Goal: Answer question/provide support: Share knowledge or assist other users

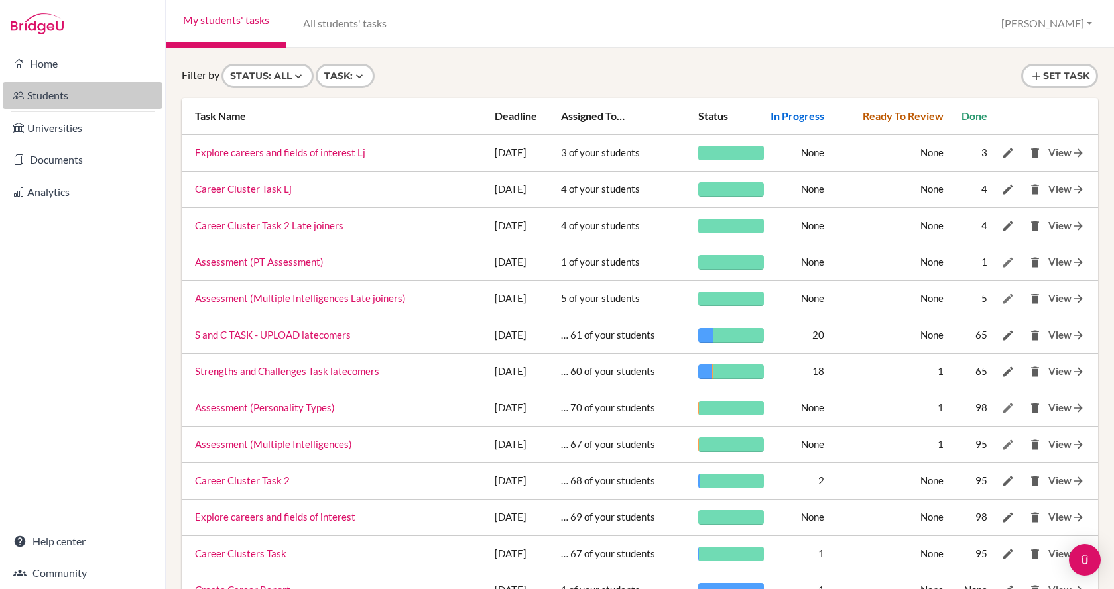
click at [47, 93] on link "Students" at bounding box center [83, 95] width 160 height 27
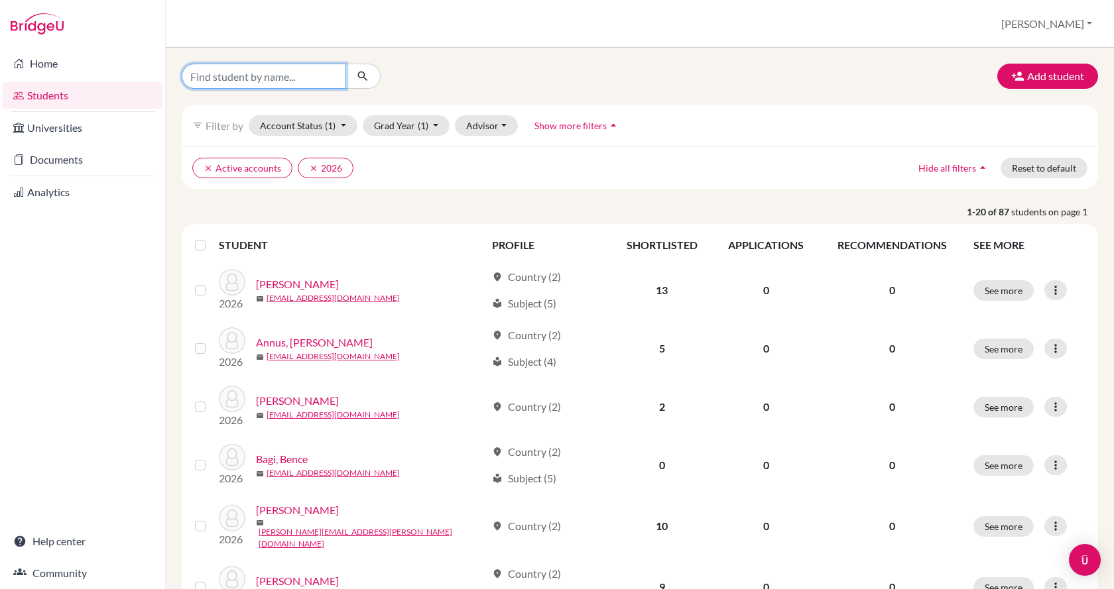
click at [301, 77] on input "Find student by name..." at bounding box center [264, 76] width 164 height 25
type input "[PERSON_NAME]"
click at [353, 81] on button "submit" at bounding box center [362, 76] width 35 height 25
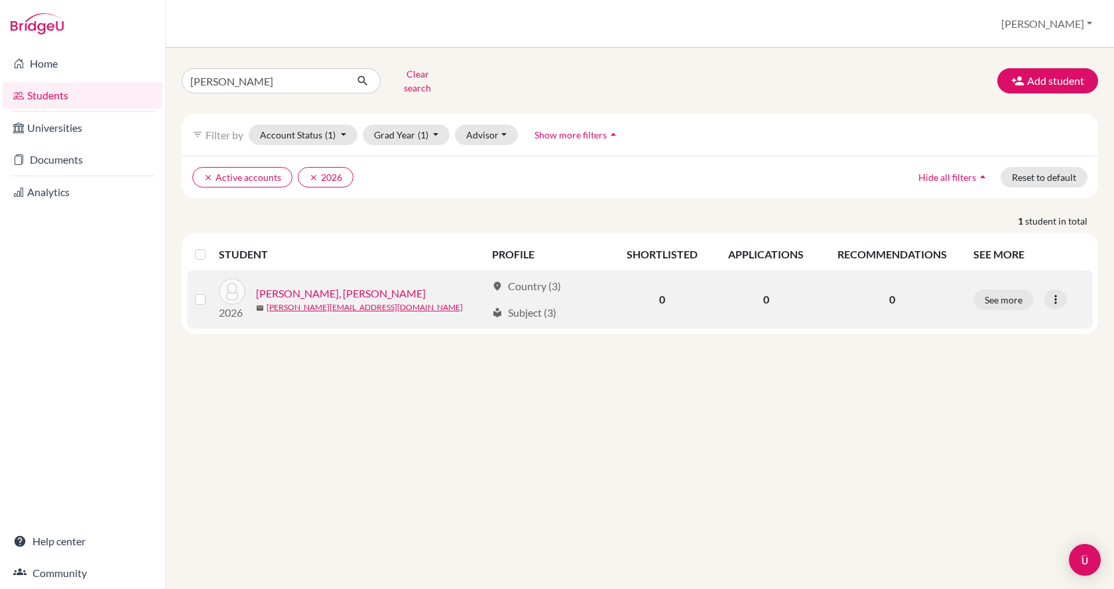
click at [294, 286] on link "[PERSON_NAME], [PERSON_NAME]" at bounding box center [341, 294] width 170 height 16
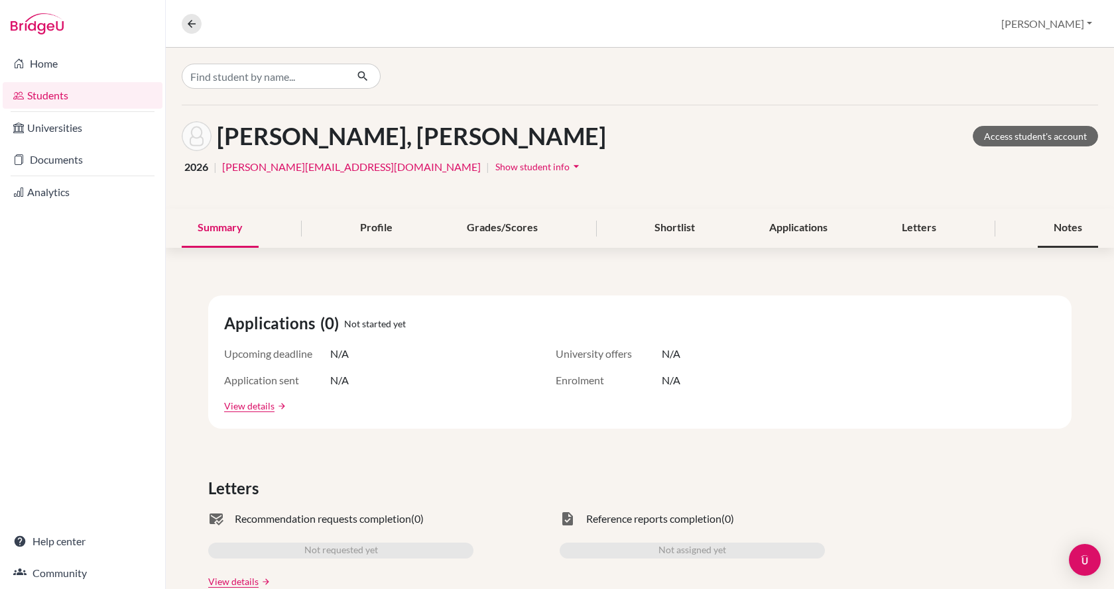
click at [1066, 227] on div "Notes" at bounding box center [1067, 228] width 60 height 39
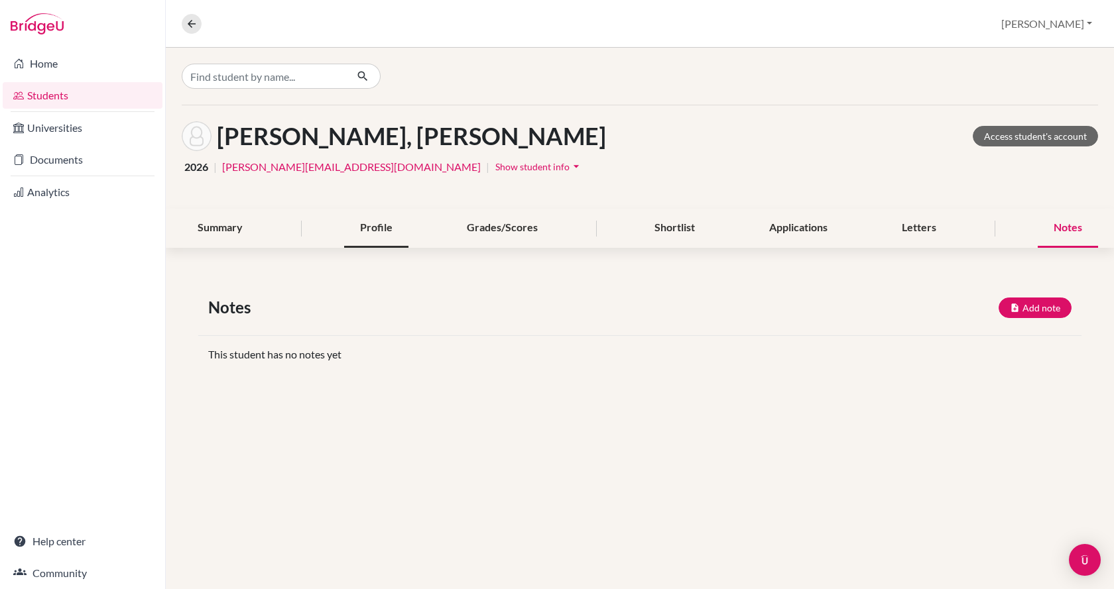
click at [367, 222] on div "Profile" at bounding box center [376, 228] width 64 height 39
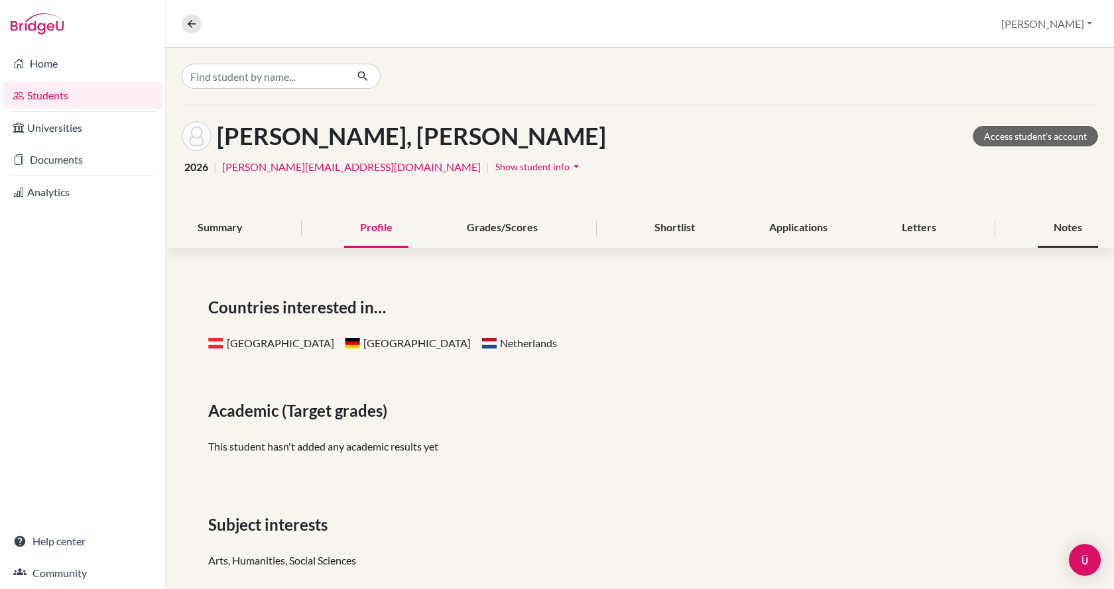
click at [1059, 235] on div "Notes" at bounding box center [1067, 228] width 60 height 39
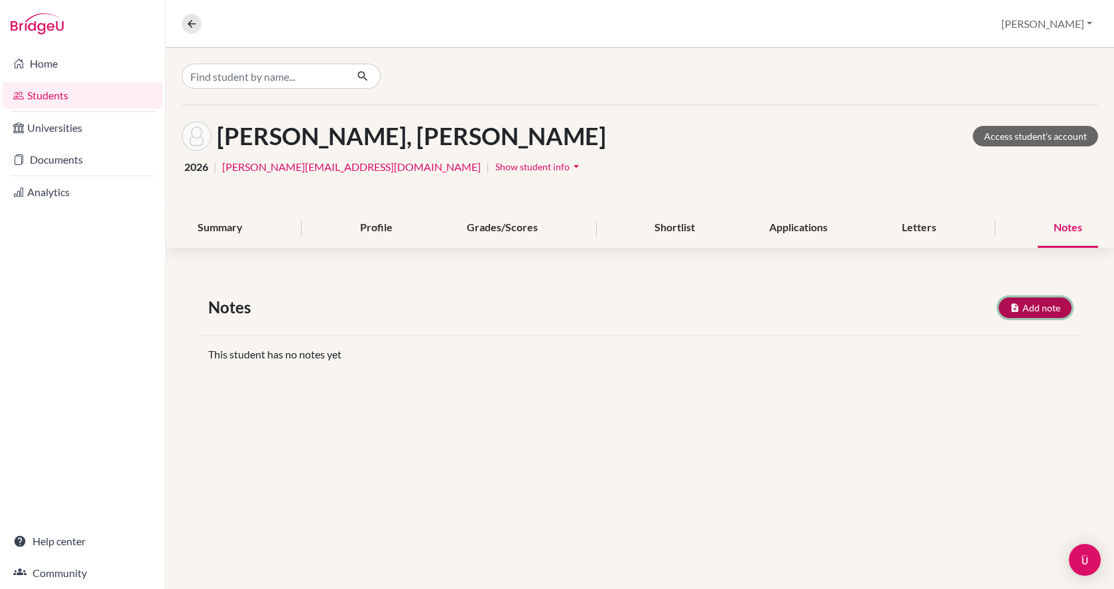
click at [1048, 304] on button "Add note" at bounding box center [1034, 308] width 73 height 21
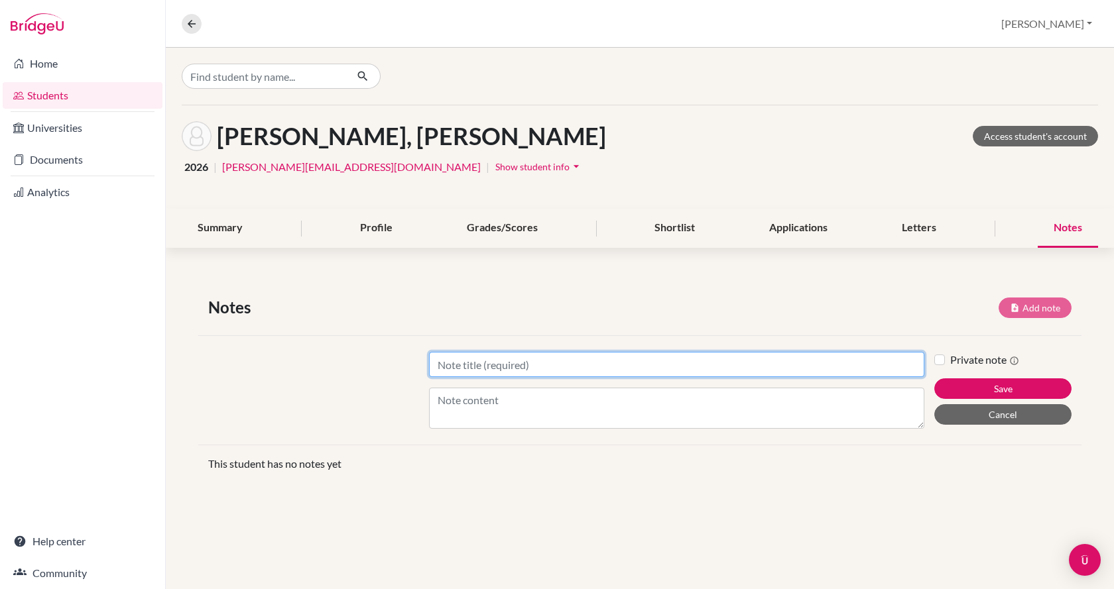
click at [495, 367] on input "Title" at bounding box center [676, 364] width 495 height 25
type input "UCM1"
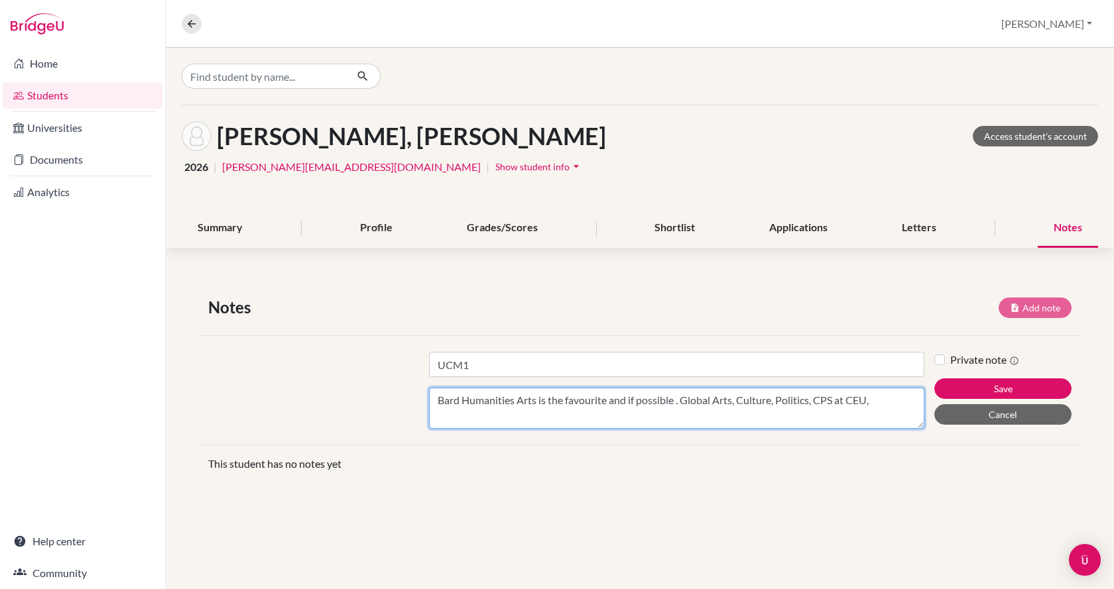
type textarea "Bard Humanities Arts is the favourite and if possible . Global Arts, Culture, P…"
